Goal: Navigation & Orientation: Find specific page/section

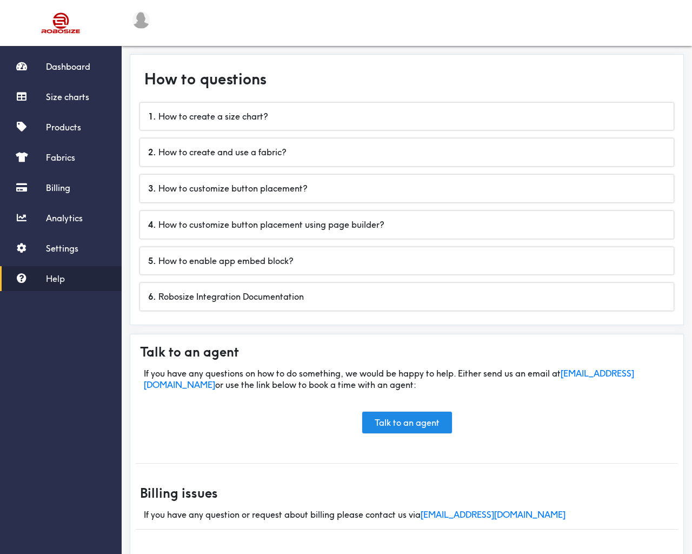
scroll to position [60, 0]
